Goal: Navigation & Orientation: Find specific page/section

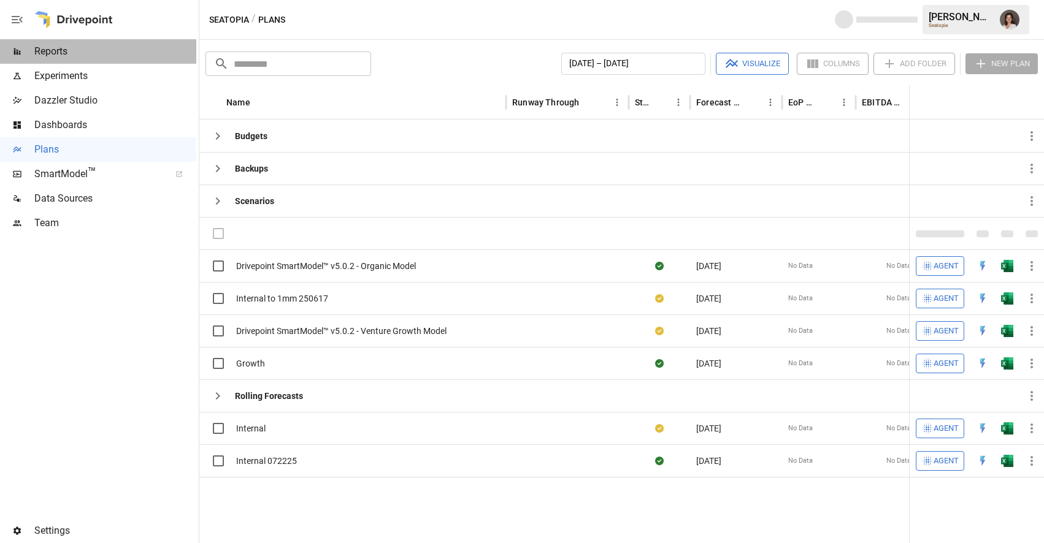
click at [116, 53] on span "Reports" at bounding box center [115, 51] width 162 height 15
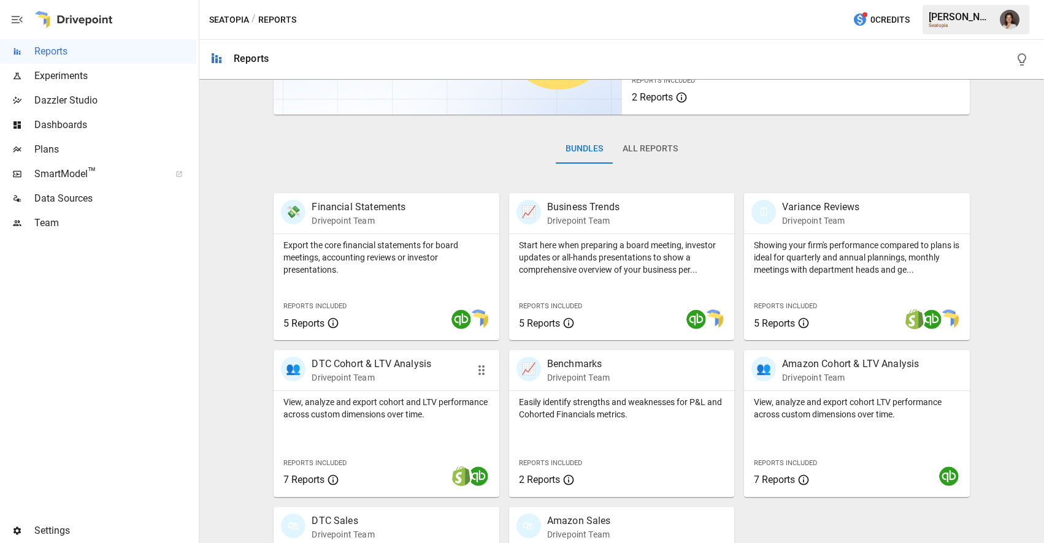
scroll to position [245, 0]
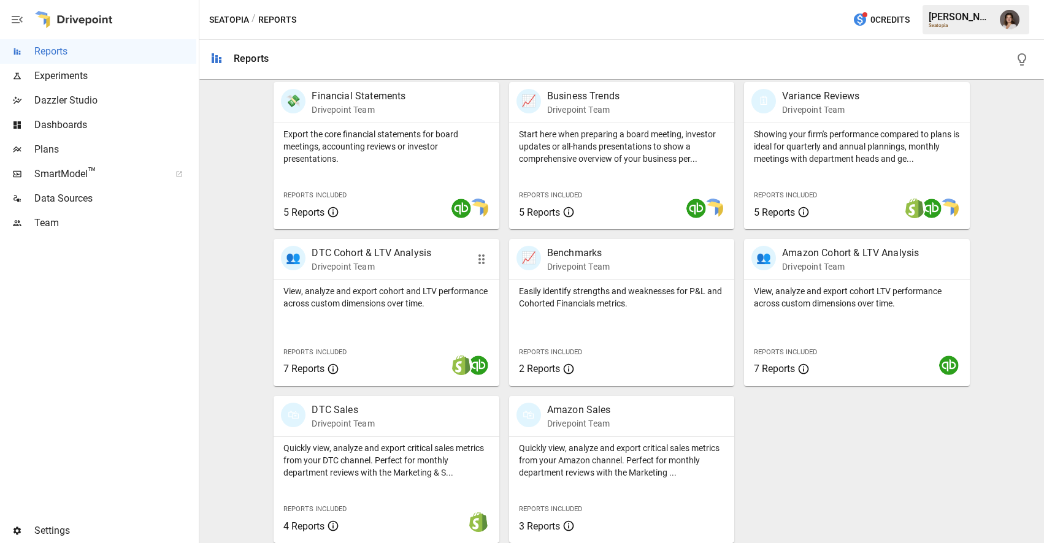
click at [427, 318] on div "View, analyze and export cohort and LTV performance across custom dimensions ov…" at bounding box center [385, 333] width 225 height 106
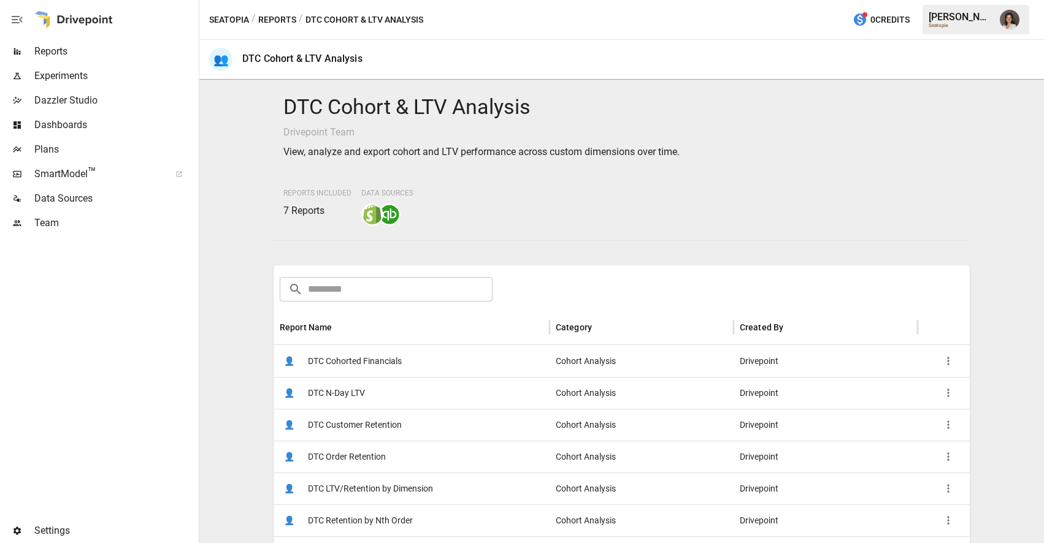
click at [391, 359] on span "DTC Cohorted Financials" at bounding box center [355, 361] width 94 height 31
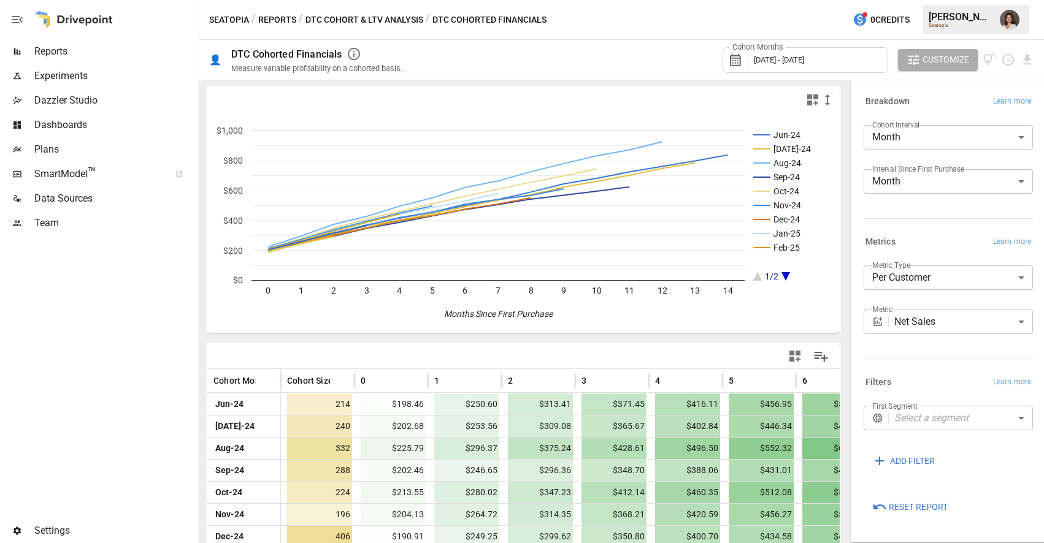
click at [113, 121] on span "Dashboards" at bounding box center [115, 125] width 162 height 15
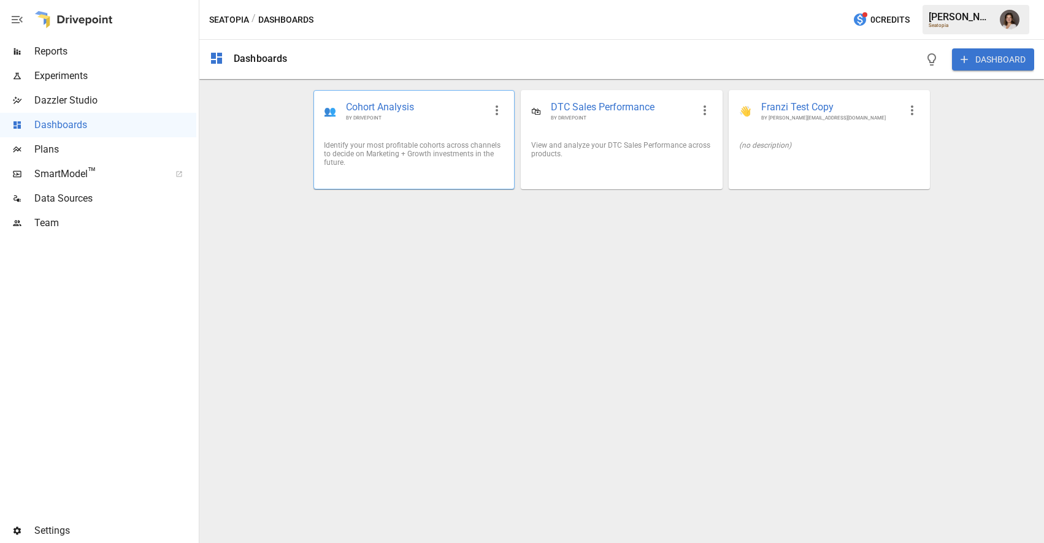
click at [451, 150] on div "Identify your most profitable cohorts across channels to decide on Marketing + …" at bounding box center [414, 154] width 180 height 26
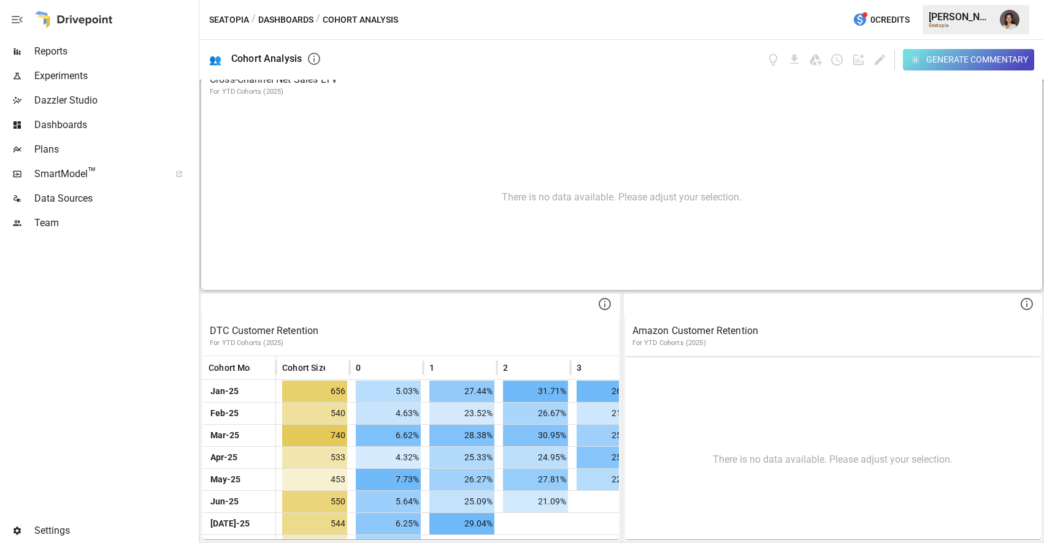
scroll to position [17, 0]
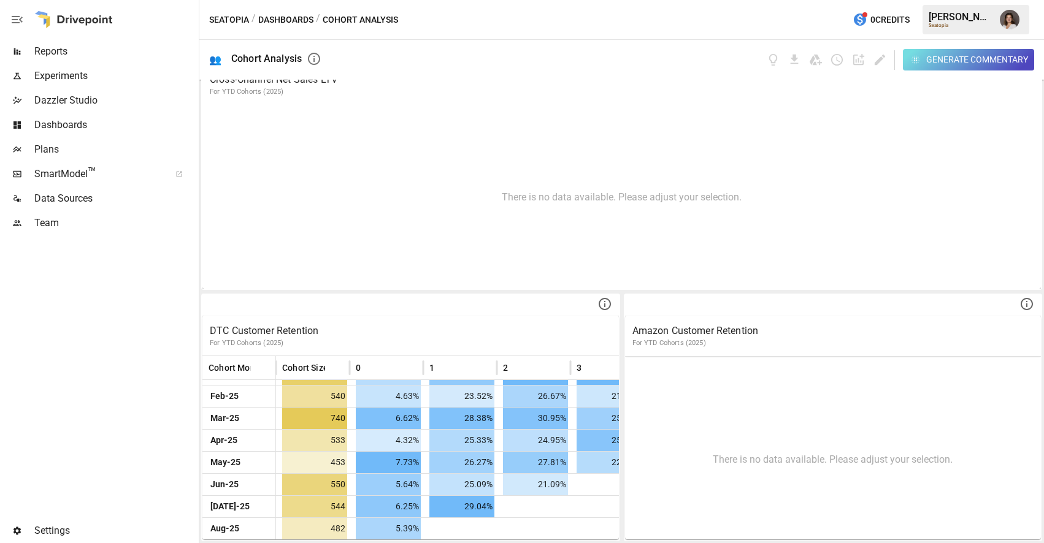
click at [124, 53] on span "Reports" at bounding box center [115, 51] width 162 height 15
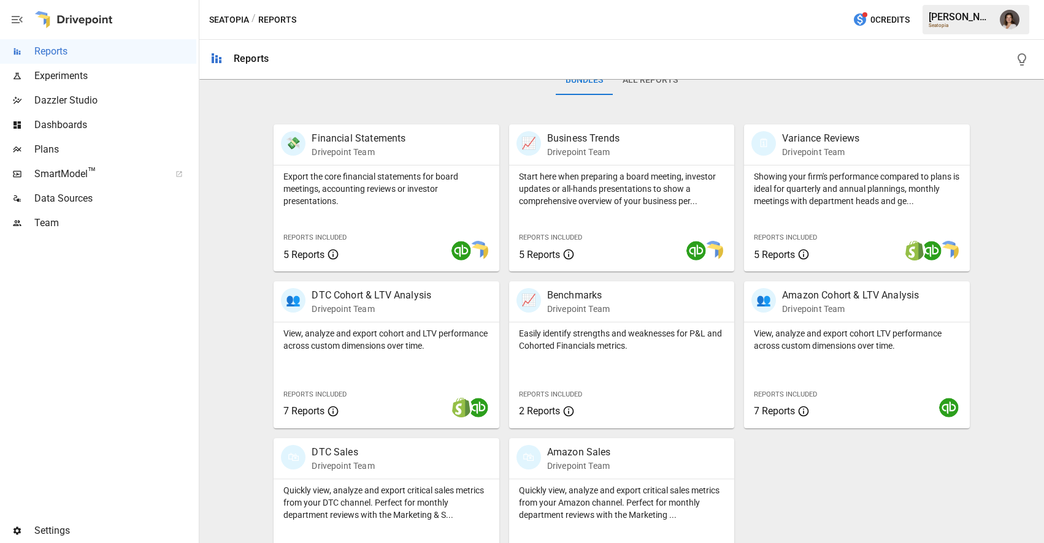
scroll to position [250, 0]
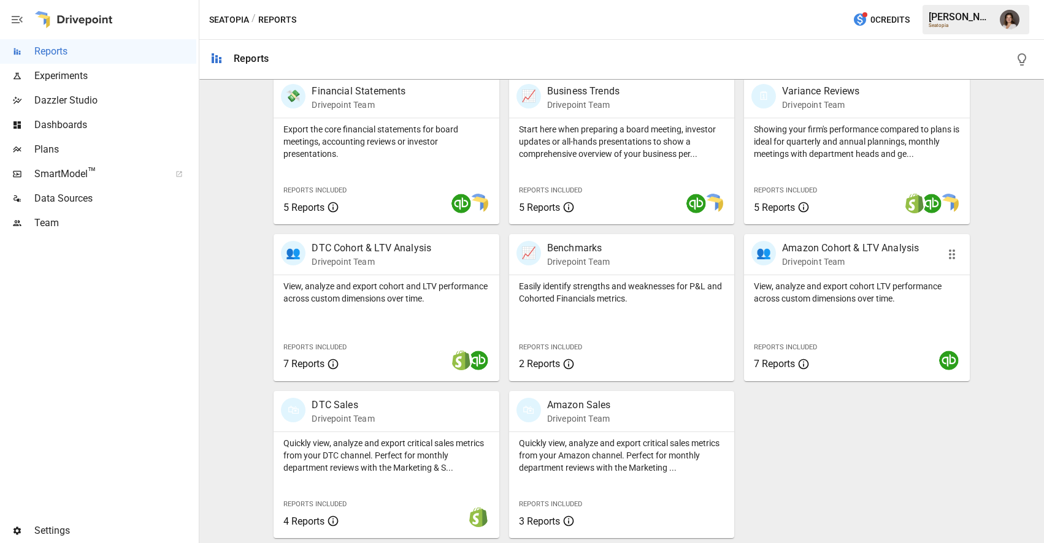
click at [852, 299] on p "View, analyze and export cohort LTV performance across custom dimensions over t…" at bounding box center [856, 292] width 205 height 25
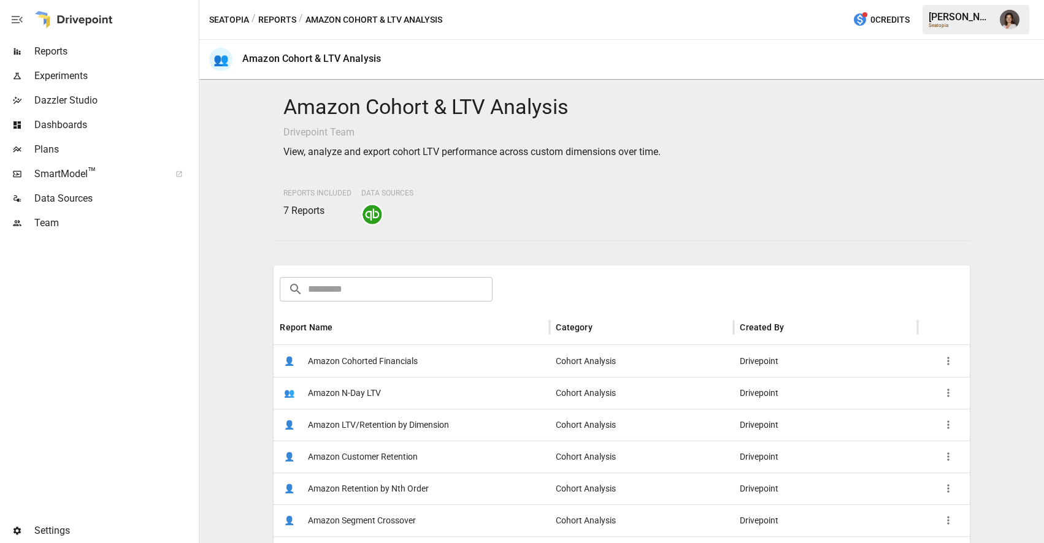
click at [441, 351] on div "👤 Amazon Cohorted Financials" at bounding box center [411, 361] width 276 height 32
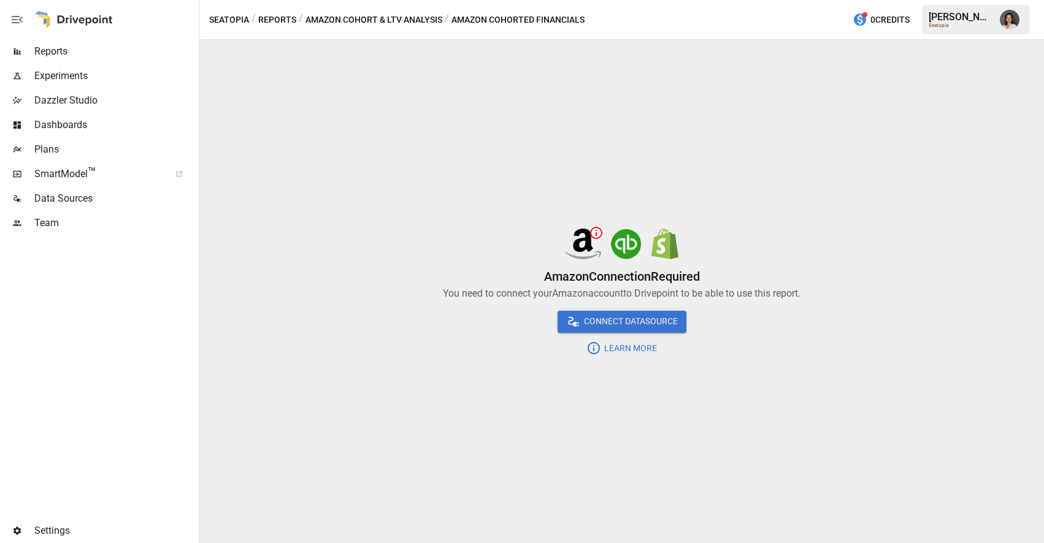
click at [280, 18] on button "Reports" at bounding box center [277, 19] width 38 height 15
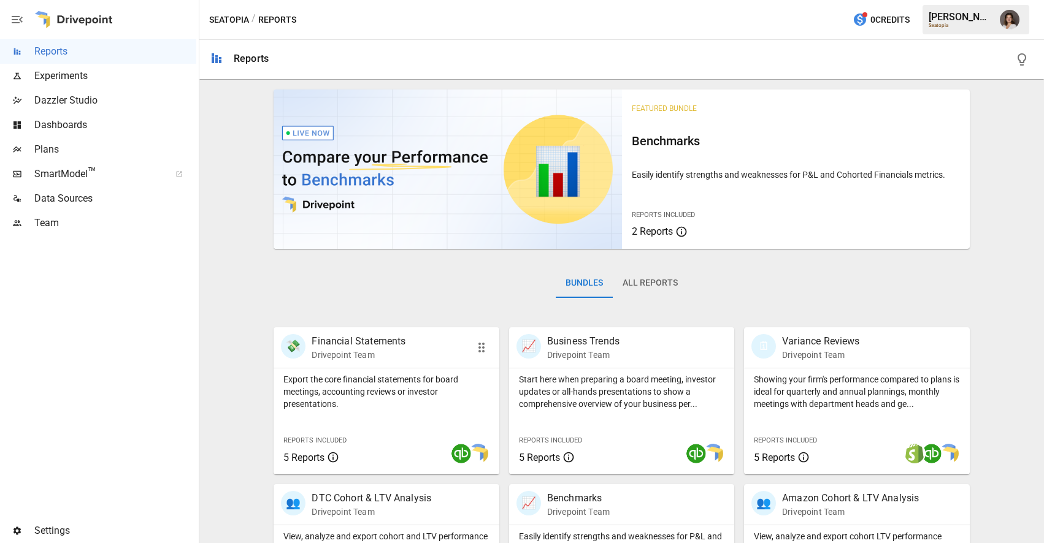
scroll to position [250, 0]
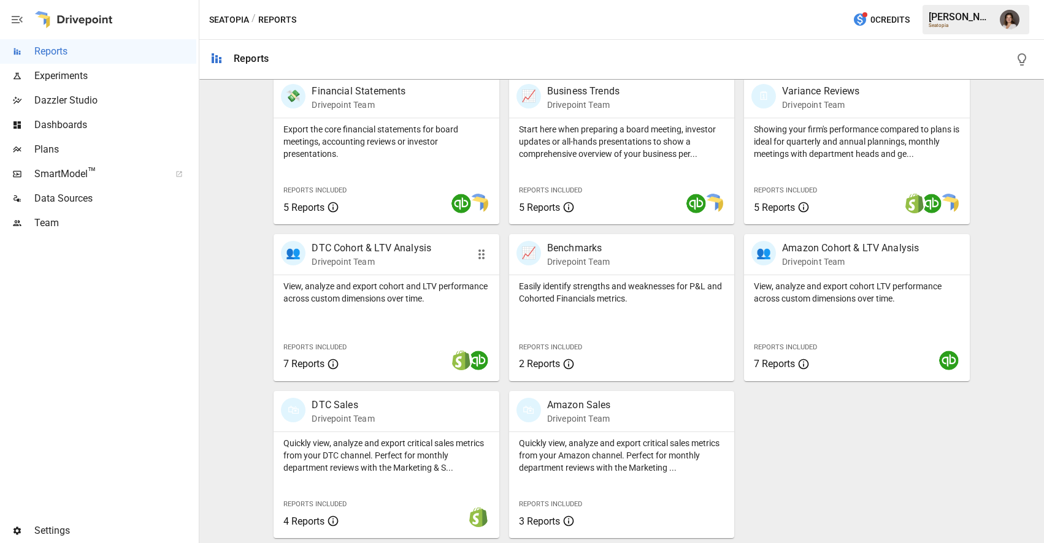
click at [343, 300] on p "View, analyze and export cohort and LTV performance across custom dimensions ov…" at bounding box center [385, 292] width 205 height 25
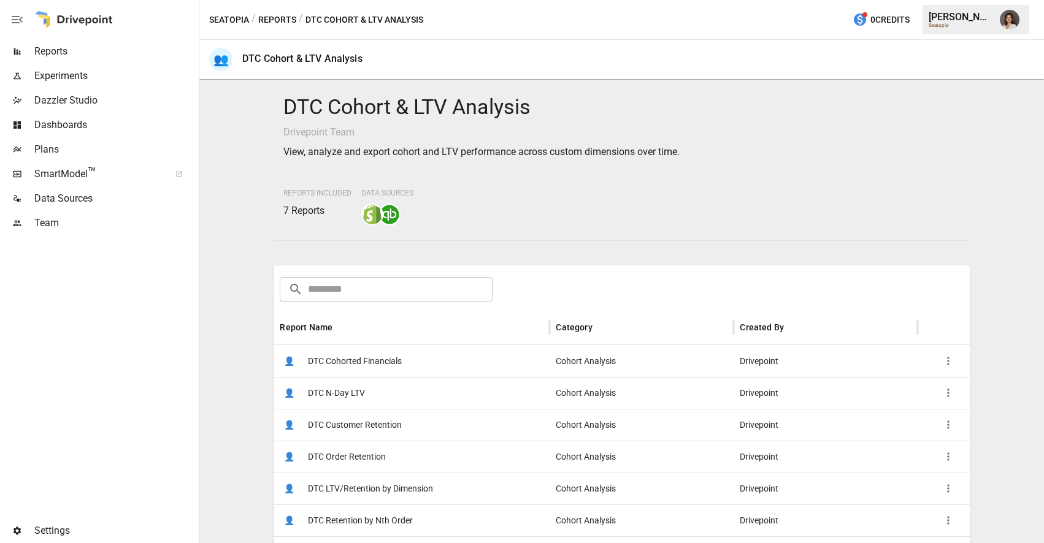
scroll to position [68, 0]
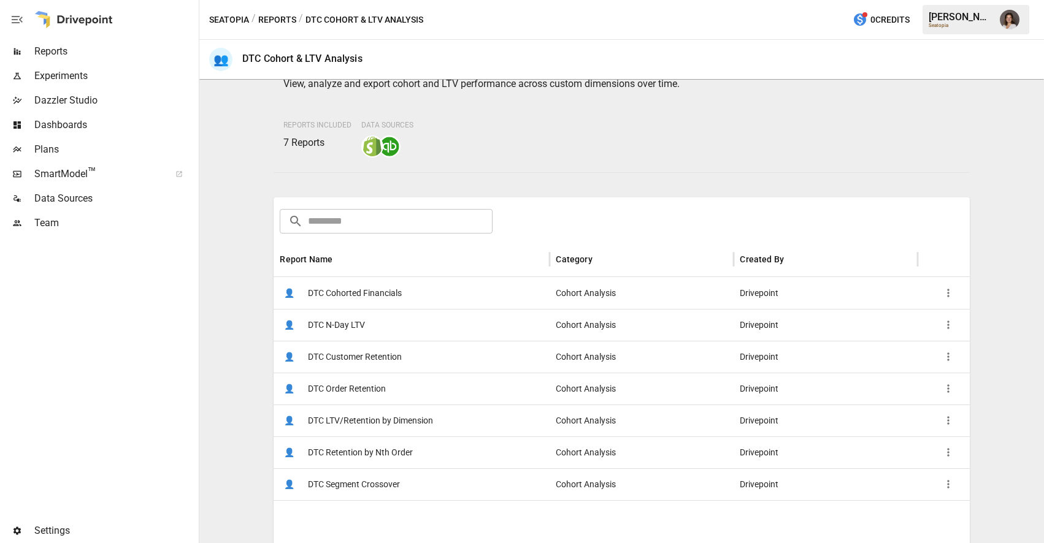
click at [391, 365] on span "DTC Customer Retention" at bounding box center [355, 357] width 94 height 31
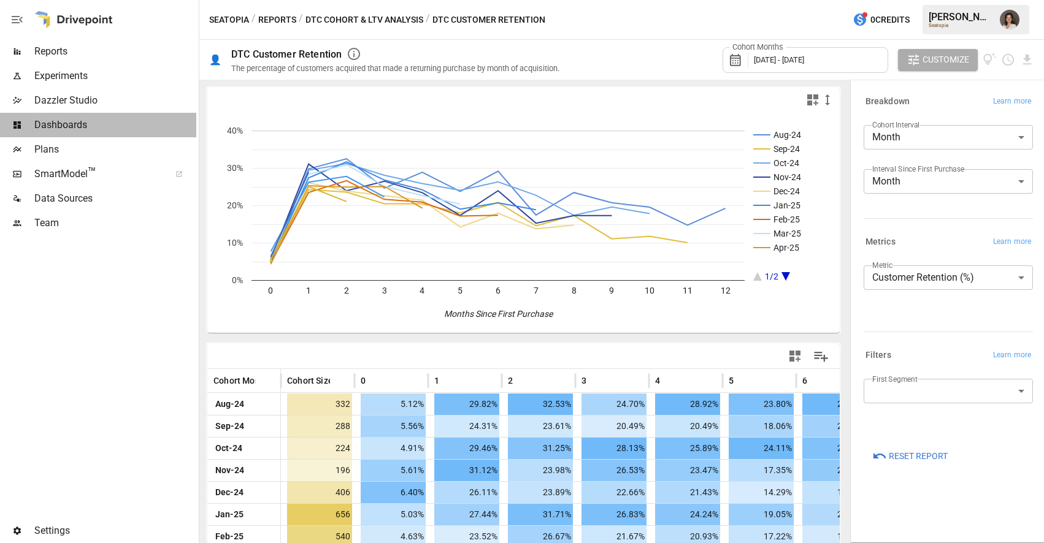
click at [105, 124] on span "Dashboards" at bounding box center [115, 125] width 162 height 15
